Goal: Information Seeking & Learning: Learn about a topic

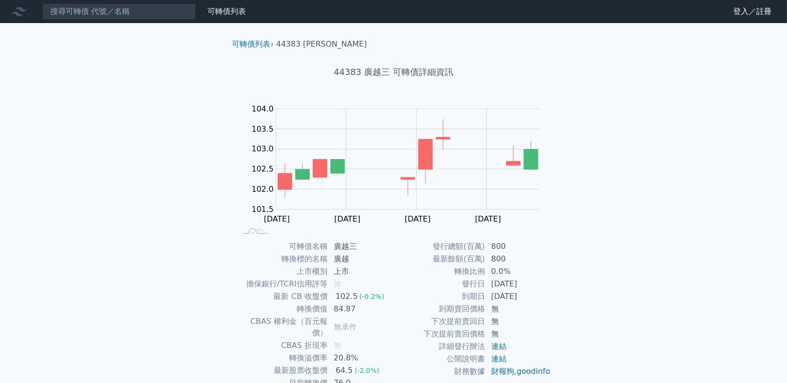
scroll to position [61, 0]
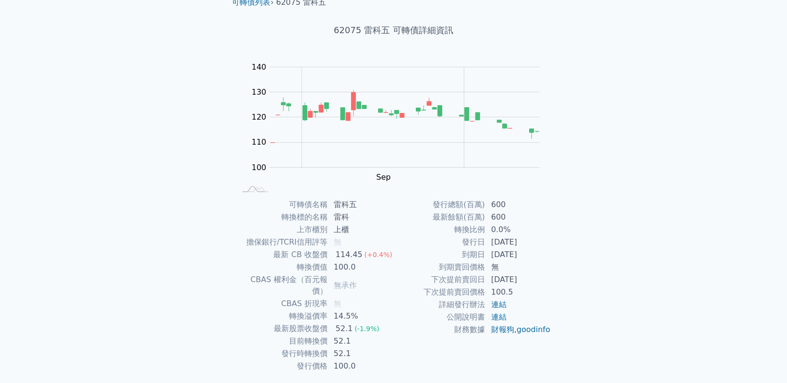
scroll to position [61, 0]
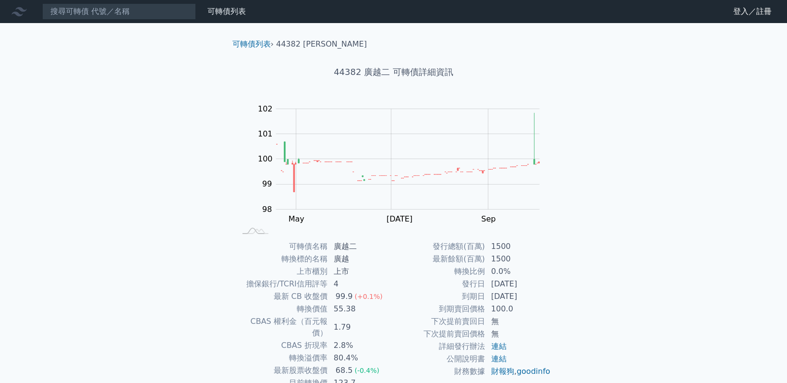
scroll to position [61, 0]
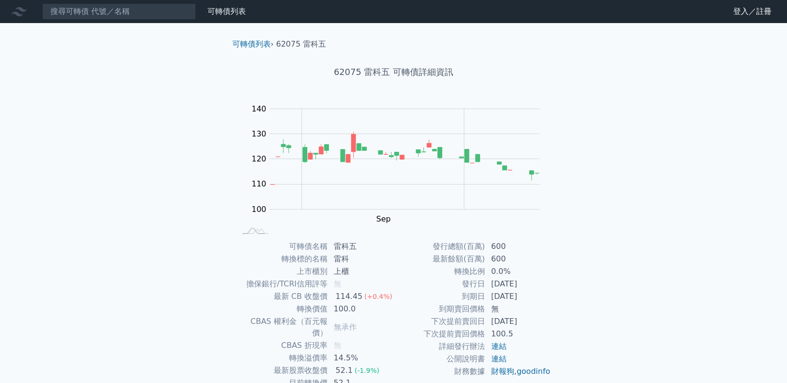
scroll to position [61, 0]
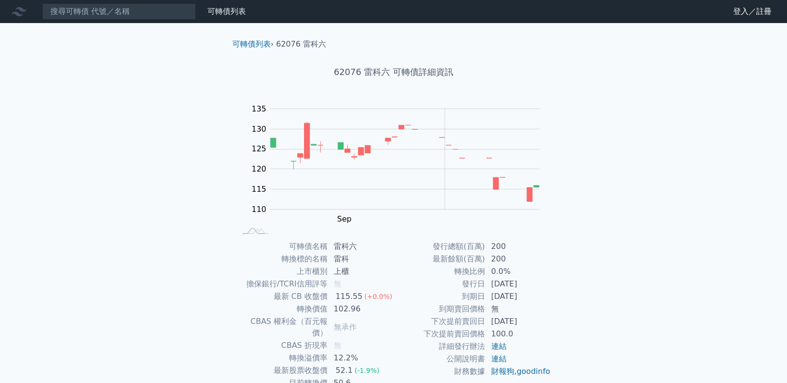
scroll to position [61, 0]
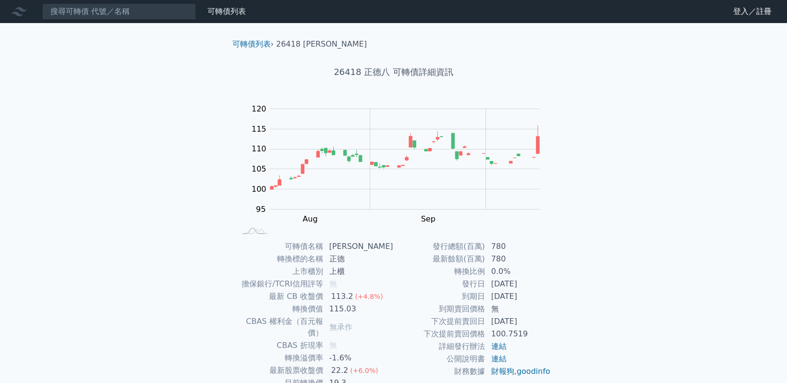
scroll to position [61, 0]
